Goal: Transaction & Acquisition: Purchase product/service

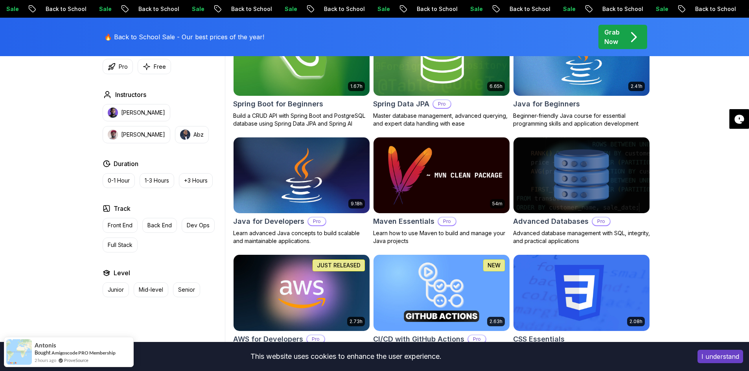
scroll to position [432, 0]
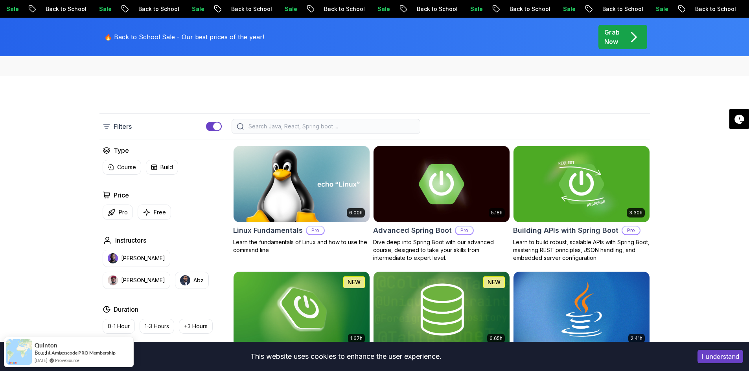
scroll to position [196, 0]
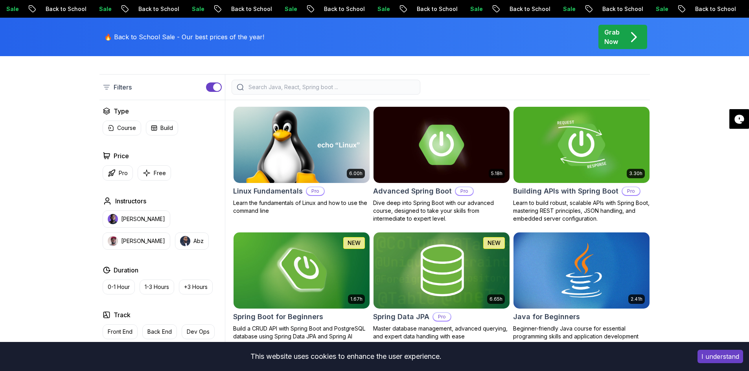
click at [588, 134] on img at bounding box center [581, 145] width 143 height 80
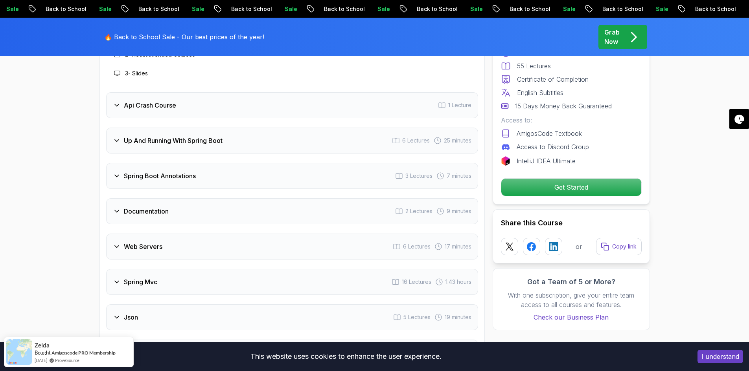
scroll to position [1375, 0]
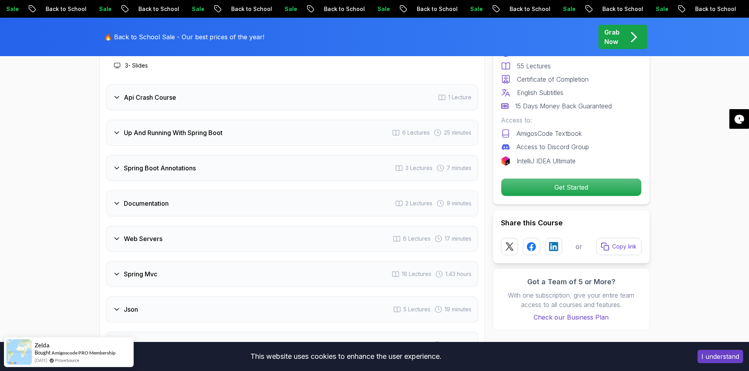
click at [186, 163] on h3 "Spring Boot Annotations" at bounding box center [160, 167] width 72 height 9
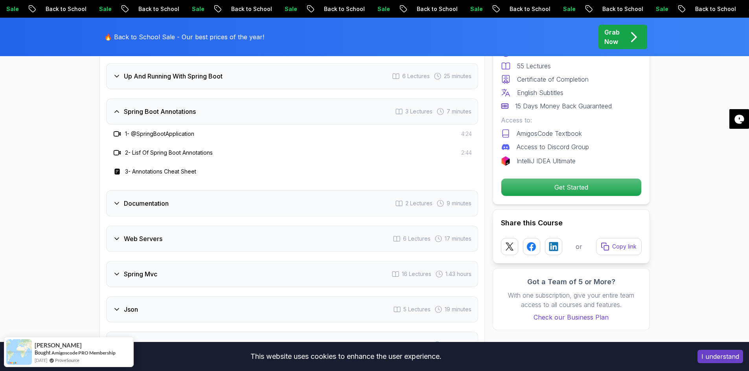
click at [182, 195] on div "Documentation 2 Lectures 9 minutes" at bounding box center [292, 204] width 372 height 26
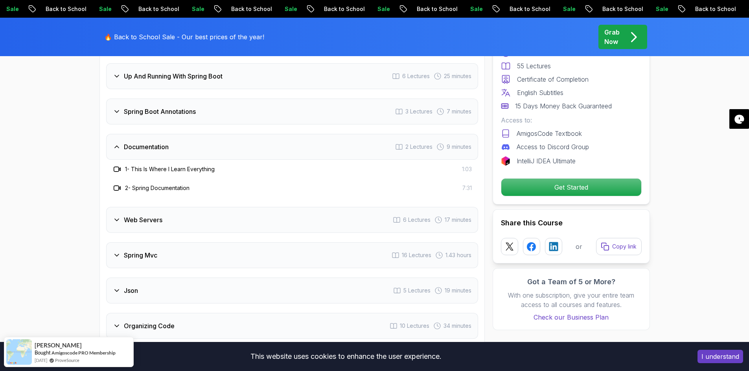
click at [179, 207] on div "Web Servers 6 Lectures 17 minutes" at bounding box center [292, 220] width 372 height 26
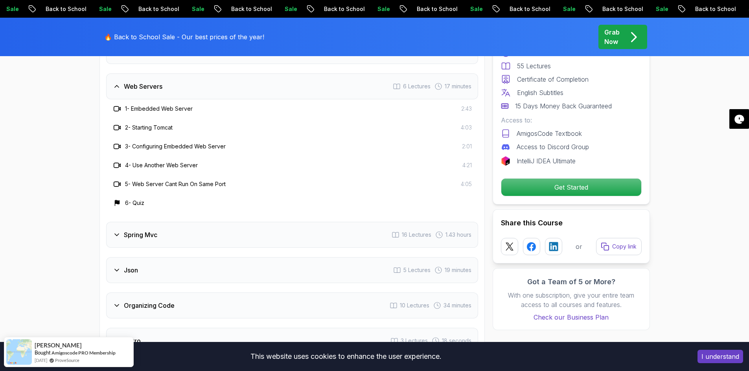
scroll to position [1493, 0]
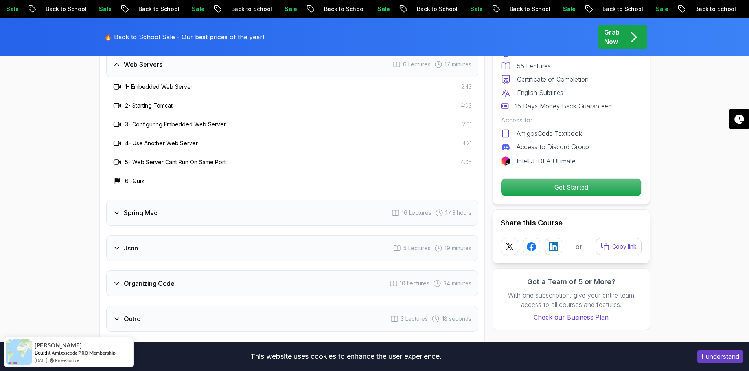
click at [181, 200] on div "Spring Mvc 16 Lectures 1.43 hours" at bounding box center [292, 213] width 372 height 26
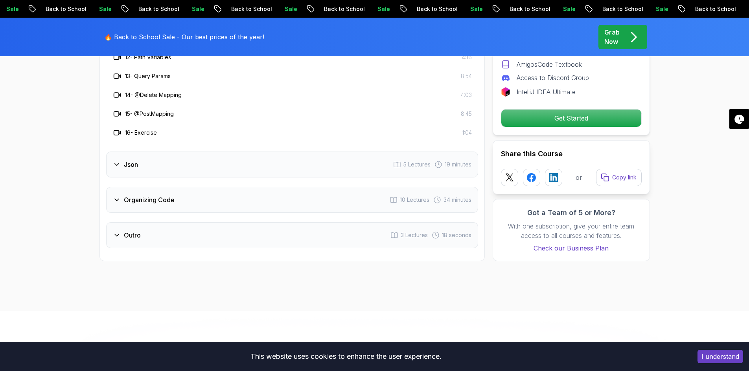
scroll to position [1768, 0]
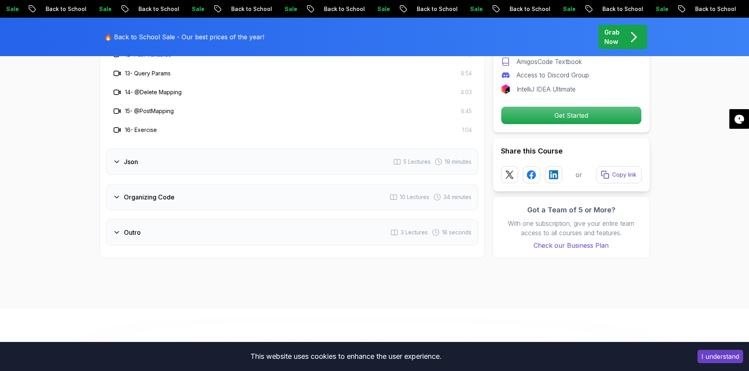
click at [184, 149] on div "Json 5 Lectures 19 minutes" at bounding box center [292, 162] width 372 height 26
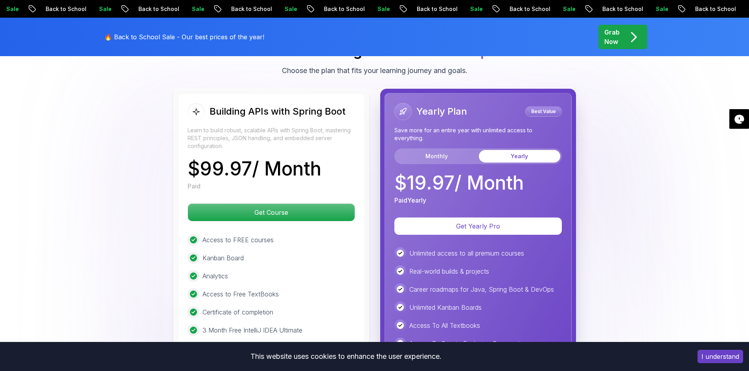
scroll to position [1886, 0]
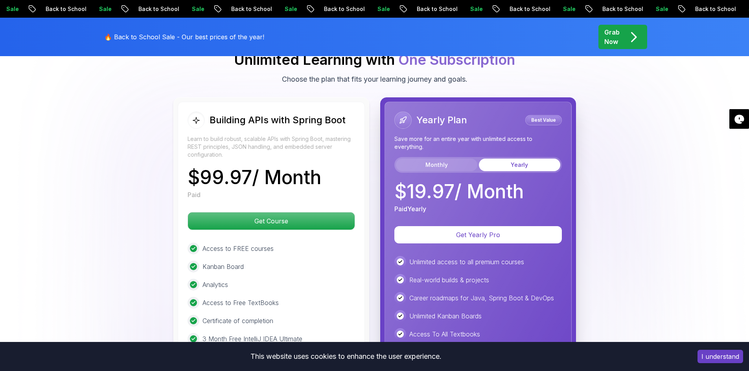
click at [436, 159] on button "Monthly" at bounding box center [436, 165] width 81 height 13
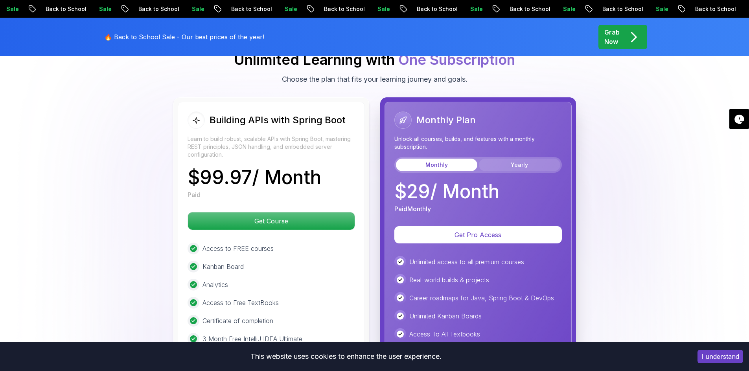
click at [527, 159] on button "Yearly" at bounding box center [519, 165] width 81 height 13
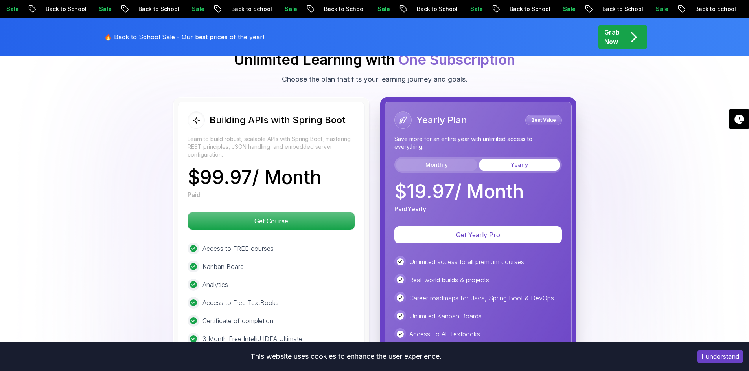
click at [438, 159] on button "Monthly" at bounding box center [436, 165] width 81 height 13
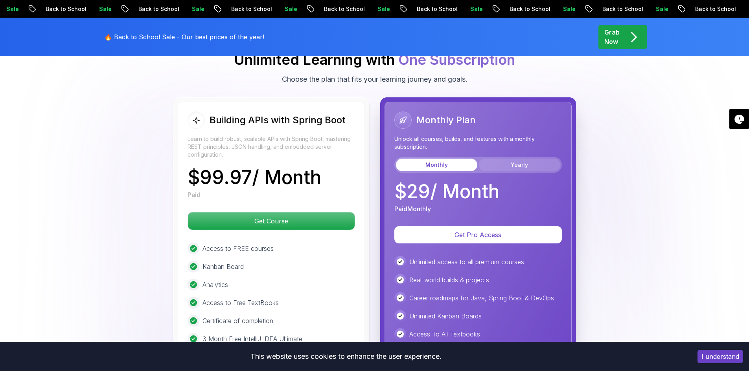
click at [520, 159] on button "Yearly" at bounding box center [519, 165] width 81 height 13
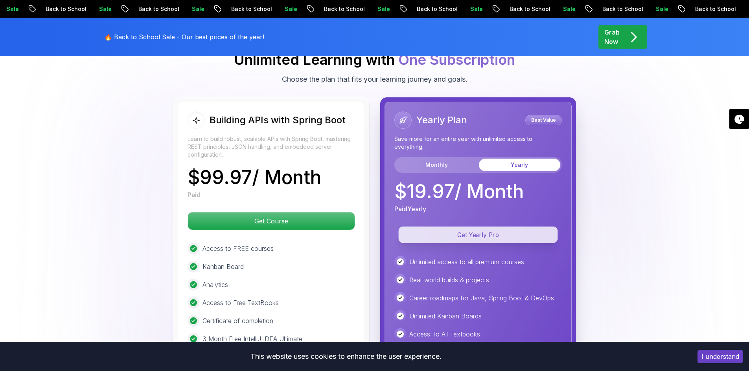
click at [493, 227] on p "Get Yearly Pro" at bounding box center [477, 235] width 159 height 17
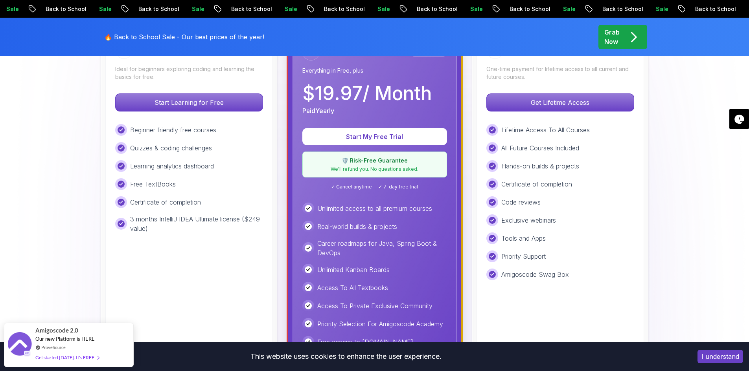
scroll to position [196, 0]
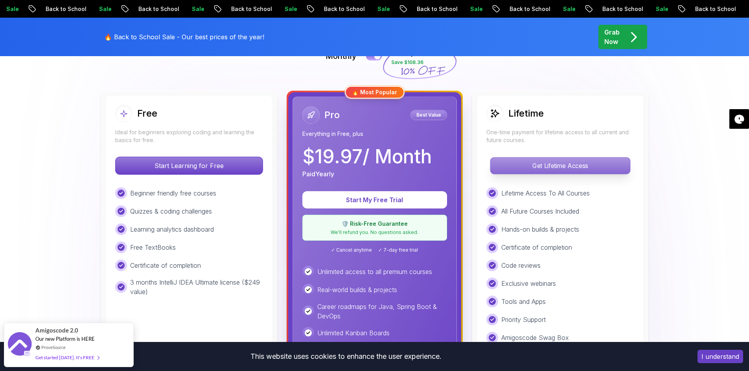
click at [549, 166] on p "Get Lifetime Access" at bounding box center [560, 166] width 140 height 17
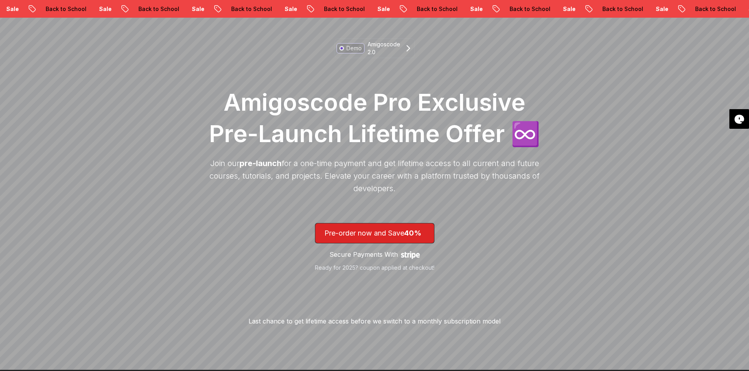
scroll to position [79, 0]
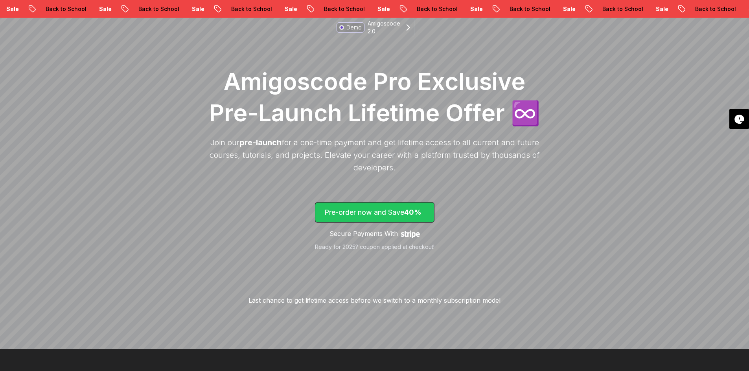
click at [378, 211] on p "Pre-order now and Save 40%" at bounding box center [374, 212] width 101 height 11
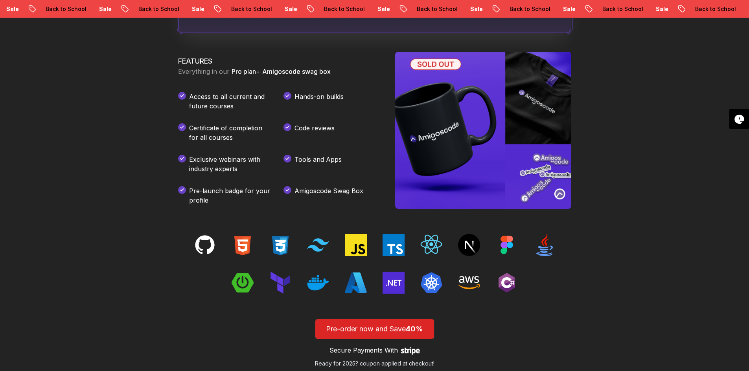
scroll to position [1088, 0]
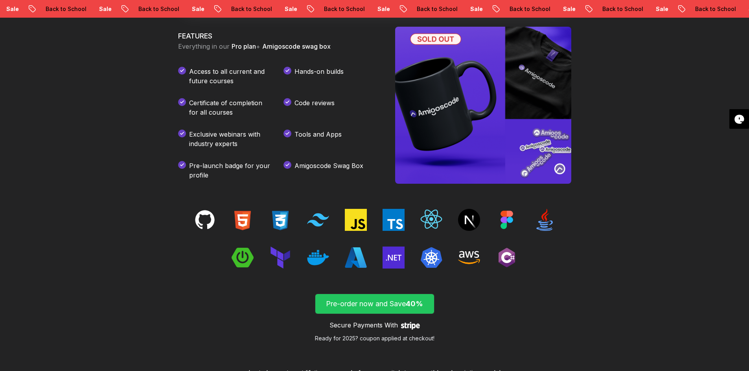
click at [391, 301] on p "Pre-order now and Save 40%" at bounding box center [374, 304] width 101 height 11
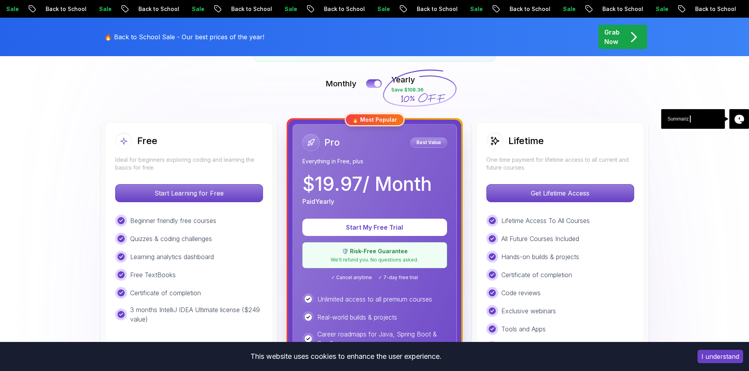
scroll to position [189, 0]
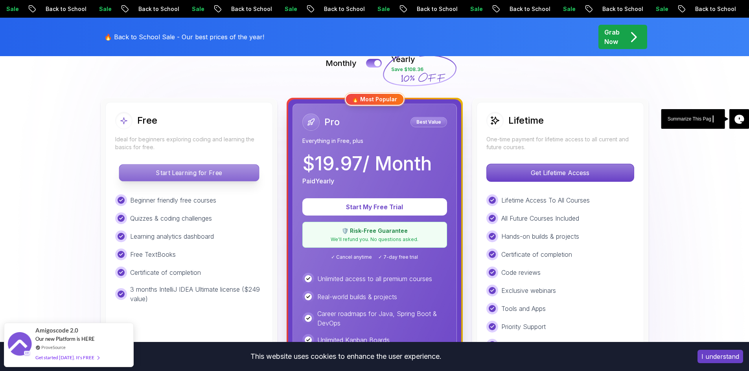
click at [213, 167] on p "Start Learning for Free" at bounding box center [189, 173] width 140 height 17
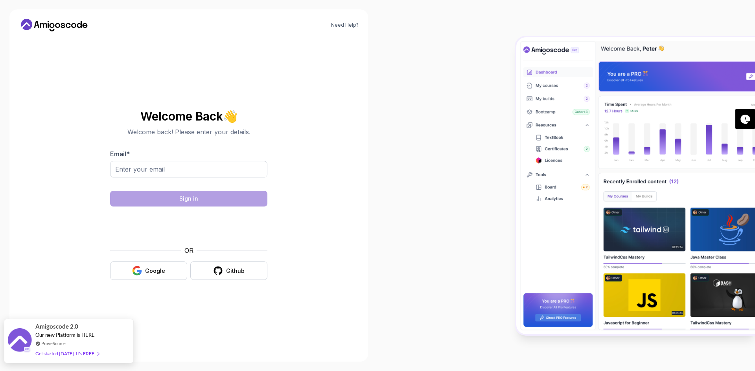
click at [58, 353] on div "Get started [DATE]. It's FREE" at bounding box center [67, 353] width 64 height 9
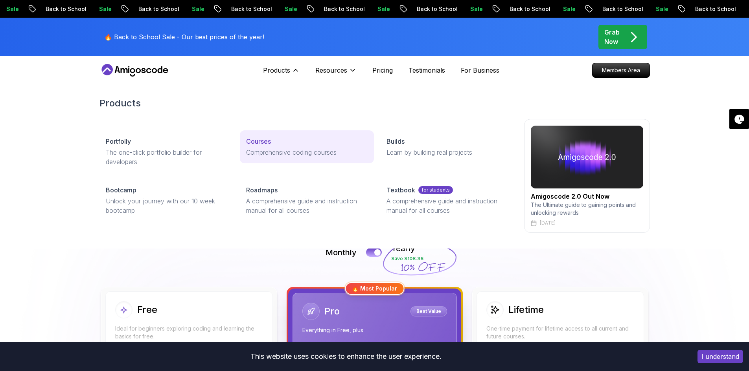
click at [261, 139] on p "Courses" at bounding box center [258, 141] width 25 height 9
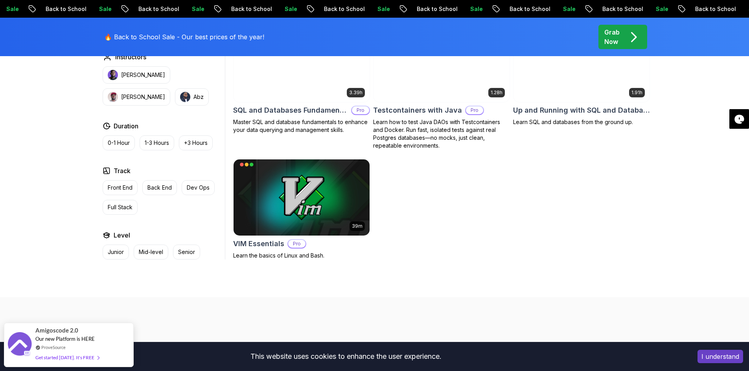
scroll to position [2161, 0]
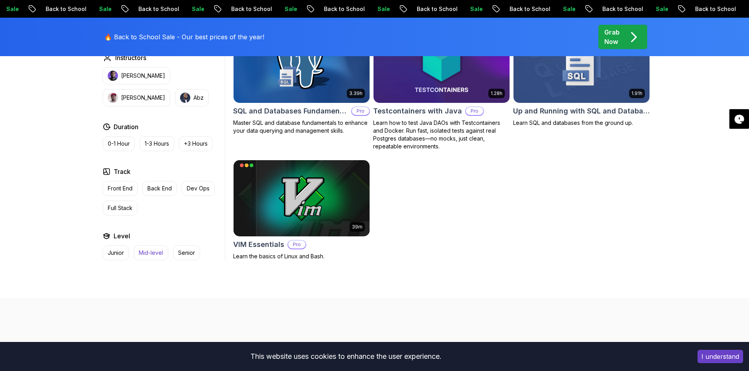
click at [153, 249] on p "Mid-level" at bounding box center [151, 253] width 24 height 8
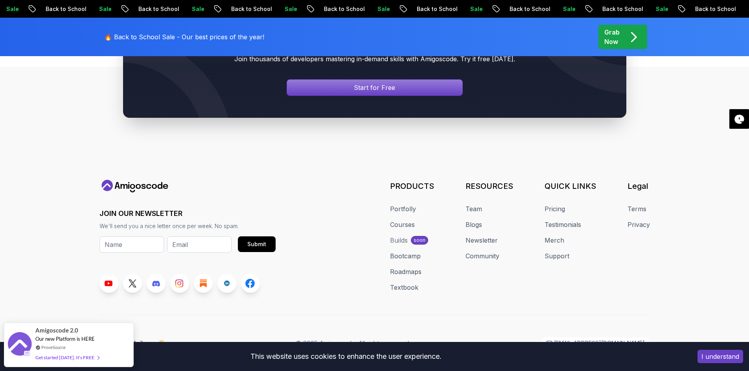
scroll to position [3242, 0]
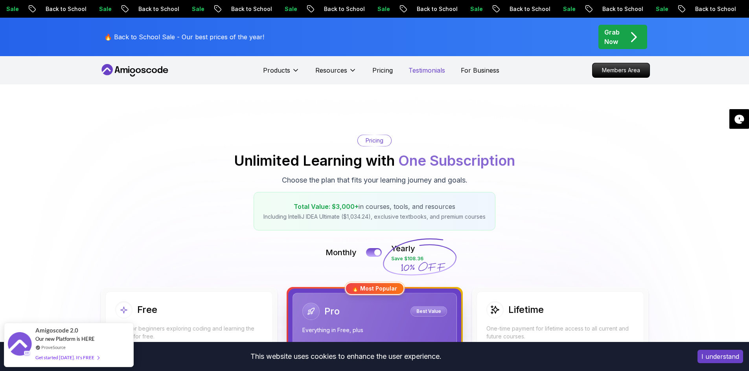
click at [426, 67] on p "Testimonials" at bounding box center [426, 70] width 37 height 9
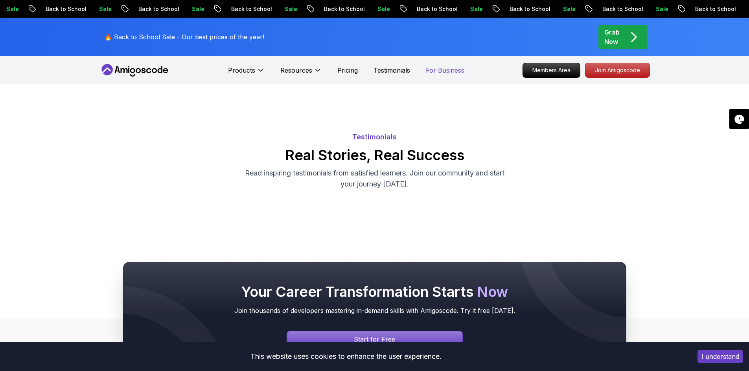
click at [444, 68] on p "For Business" at bounding box center [445, 70] width 39 height 9
